Goal: Task Accomplishment & Management: Complete application form

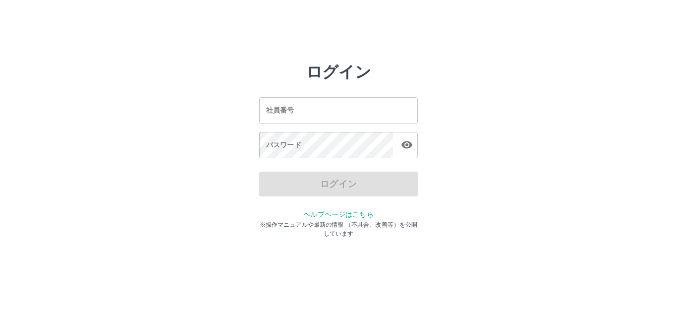
click at [303, 100] on input "社員番号" at bounding box center [338, 110] width 158 height 26
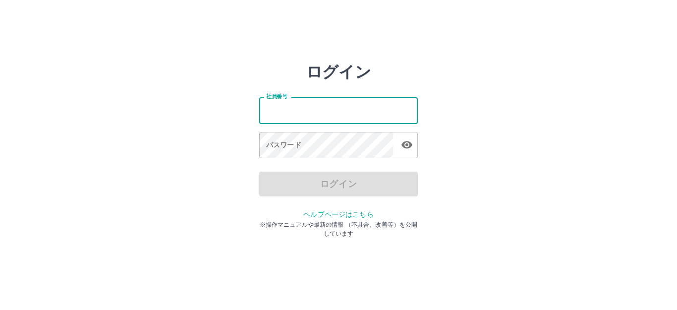
type input "*******"
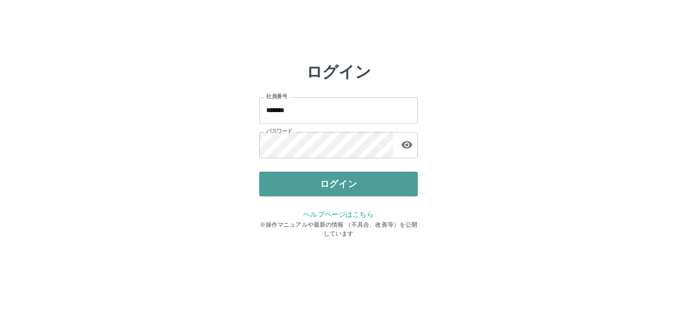
click at [325, 173] on button "ログイン" at bounding box center [338, 183] width 158 height 25
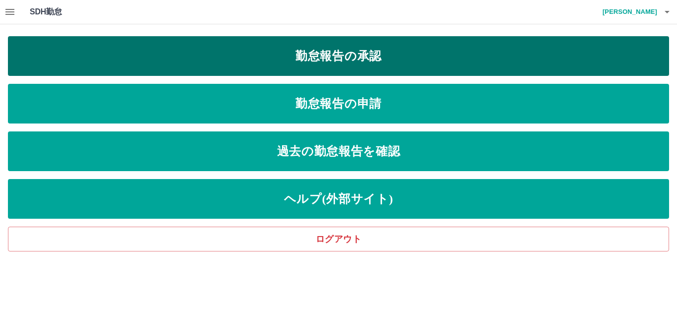
click at [343, 62] on link "勤怠報告の承認" at bounding box center [338, 56] width 661 height 40
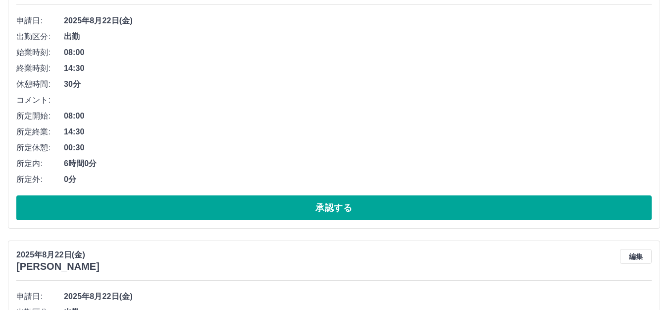
scroll to position [198, 0]
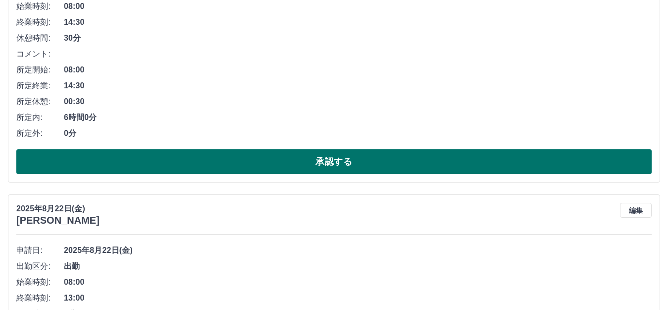
click at [265, 162] on button "承認する" at bounding box center [333, 161] width 635 height 25
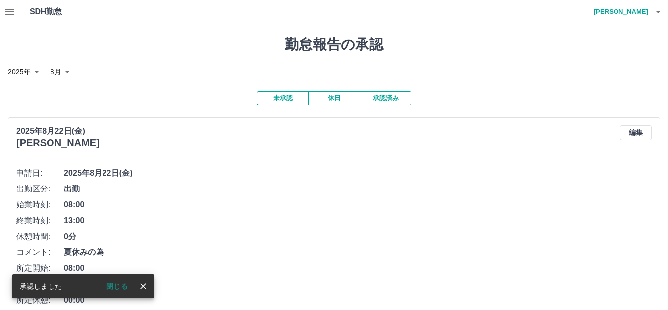
scroll to position [149, 0]
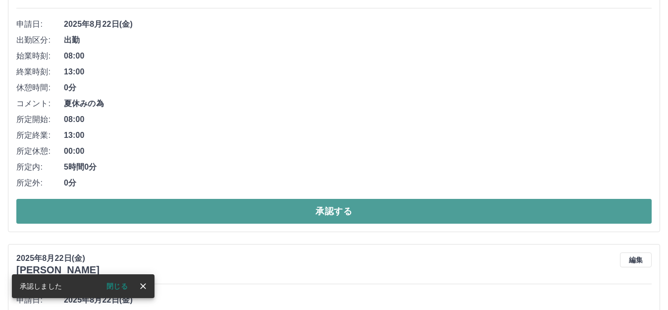
click at [250, 208] on button "承認する" at bounding box center [333, 211] width 635 height 25
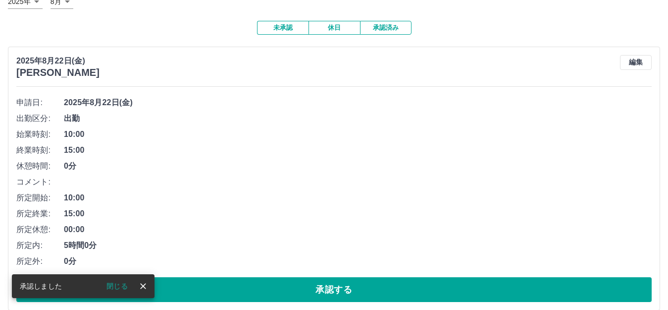
scroll to position [198, 0]
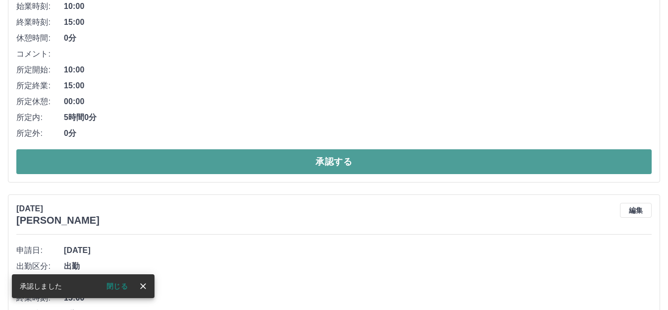
click at [235, 156] on button "承認する" at bounding box center [333, 161] width 635 height 25
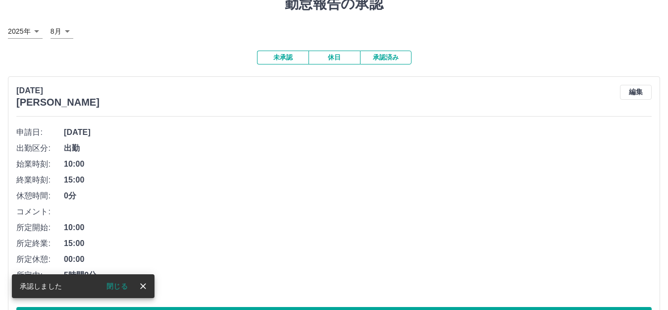
scroll to position [0, 0]
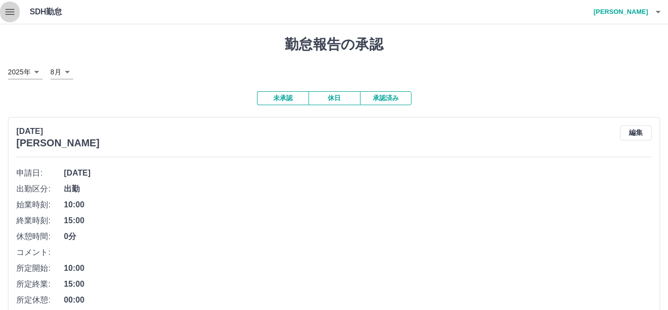
click at [7, 13] on icon "button" at bounding box center [10, 12] width 12 height 12
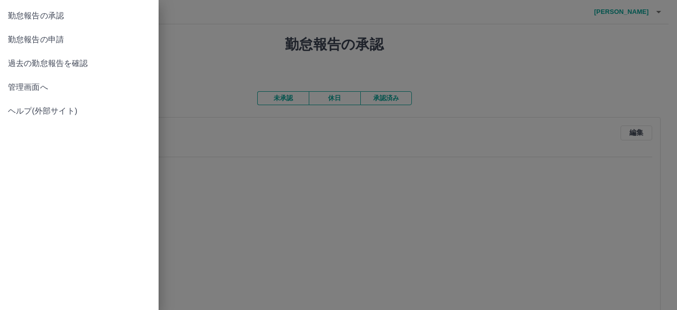
click at [23, 33] on link "勤怠報告の申請" at bounding box center [79, 40] width 158 height 24
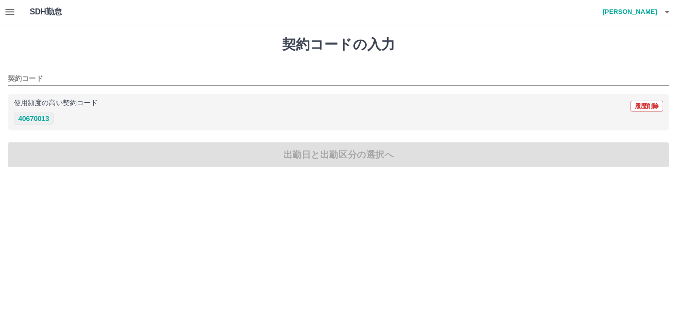
click at [30, 120] on button "40670013" at bounding box center [34, 118] width 40 height 12
type input "********"
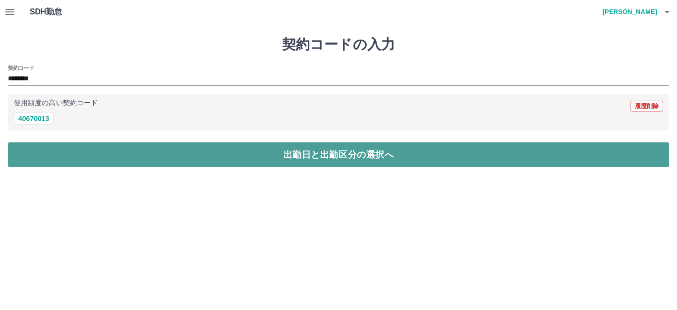
click at [36, 152] on button "出勤日と出勤区分の選択へ" at bounding box center [338, 154] width 661 height 25
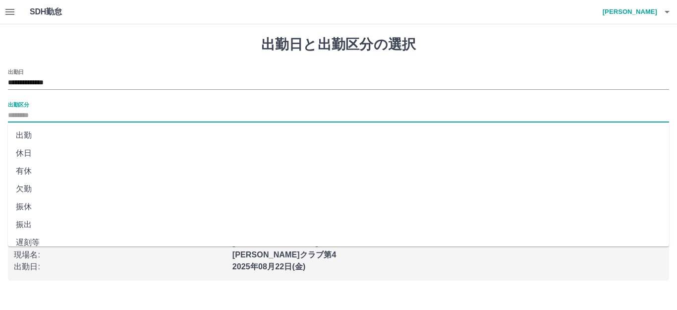
click at [26, 114] on input "出勤区分" at bounding box center [338, 115] width 661 height 12
click at [28, 132] on li "出勤" at bounding box center [338, 135] width 661 height 18
type input "**"
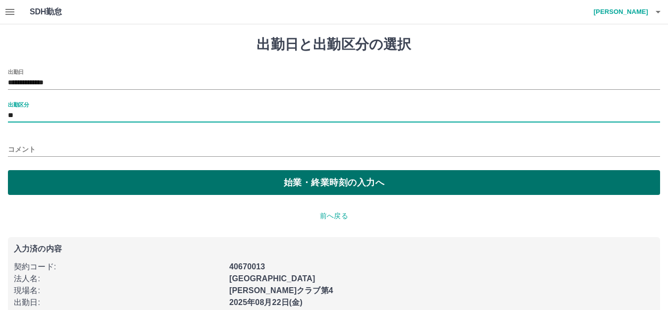
click at [23, 181] on button "始業・終業時刻の入力へ" at bounding box center [334, 182] width 652 height 25
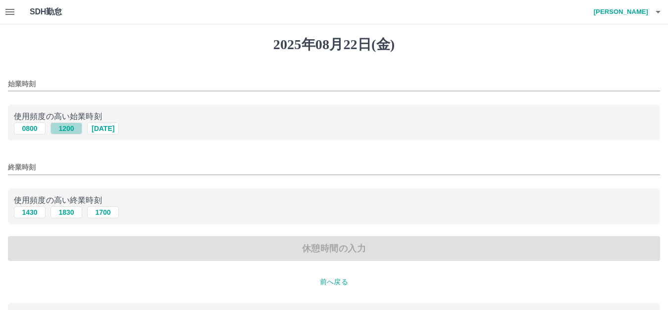
click at [74, 126] on button "1200" at bounding box center [67, 128] width 32 height 12
type input "****"
click at [61, 210] on button "1830" at bounding box center [67, 212] width 32 height 12
type input "****"
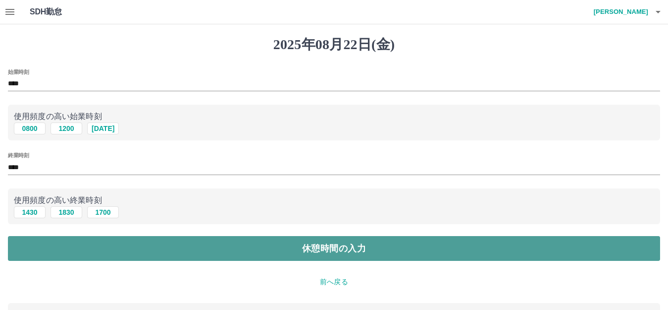
click at [56, 243] on button "休憩時間の入力" at bounding box center [334, 248] width 652 height 25
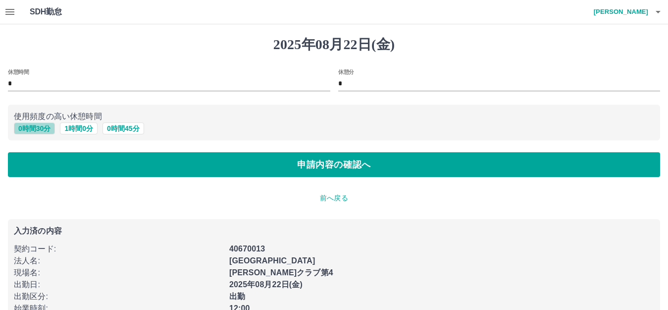
click at [41, 132] on button "0 時間 30 分" at bounding box center [34, 128] width 41 height 12
type input "**"
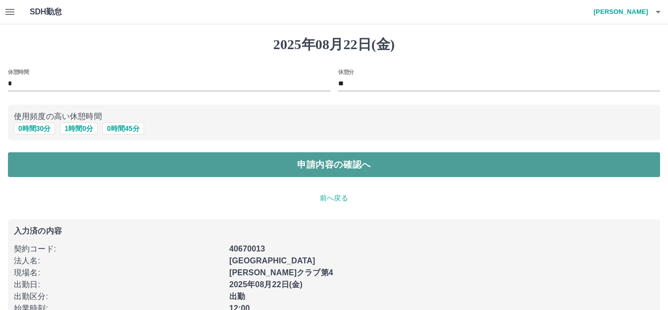
click at [65, 173] on button "申請内容の確認へ" at bounding box center [334, 164] width 652 height 25
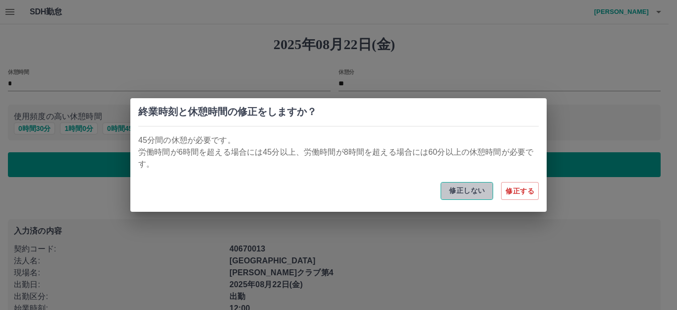
click at [462, 191] on button "修正しない" at bounding box center [466, 191] width 52 height 18
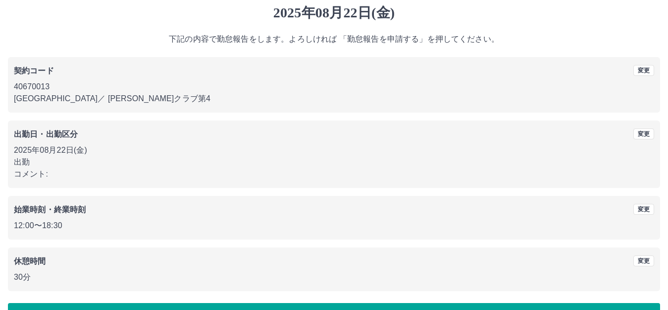
scroll to position [61, 0]
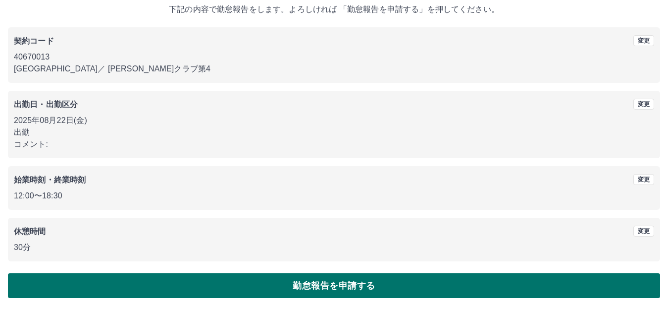
click at [368, 279] on button "勤怠報告を申請する" at bounding box center [334, 285] width 652 height 25
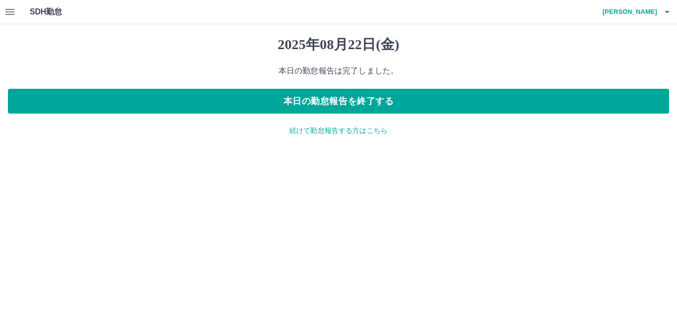
click at [668, 17] on icon "button" at bounding box center [667, 12] width 12 height 12
click at [631, 66] on li "ログアウト" at bounding box center [625, 72] width 88 height 18
